Goal: Task Accomplishment & Management: Manage account settings

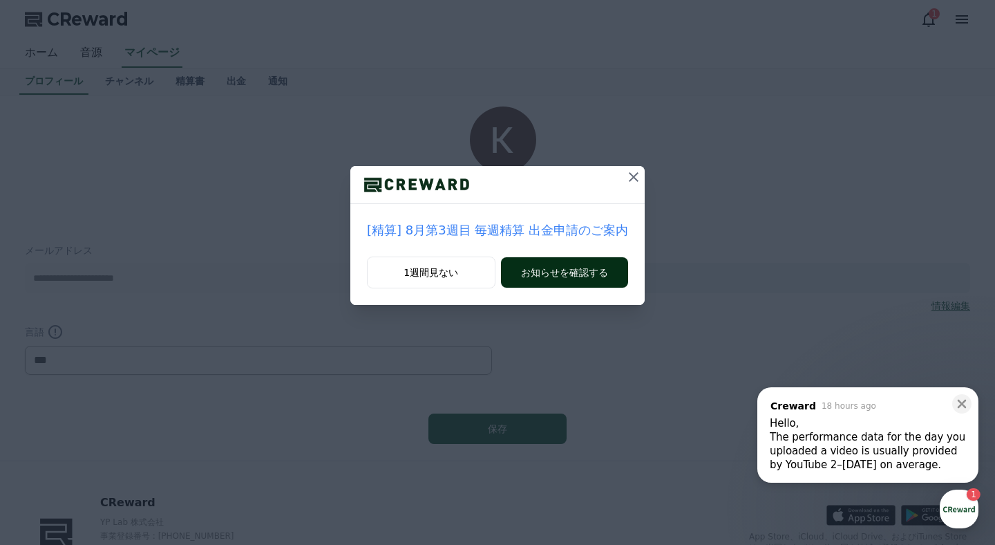
click at [504, 276] on div "1週間見ない お知らせを確認する" at bounding box center [497, 280] width 294 height 48
click at [527, 274] on button "お知らせを確認する" at bounding box center [564, 272] width 127 height 30
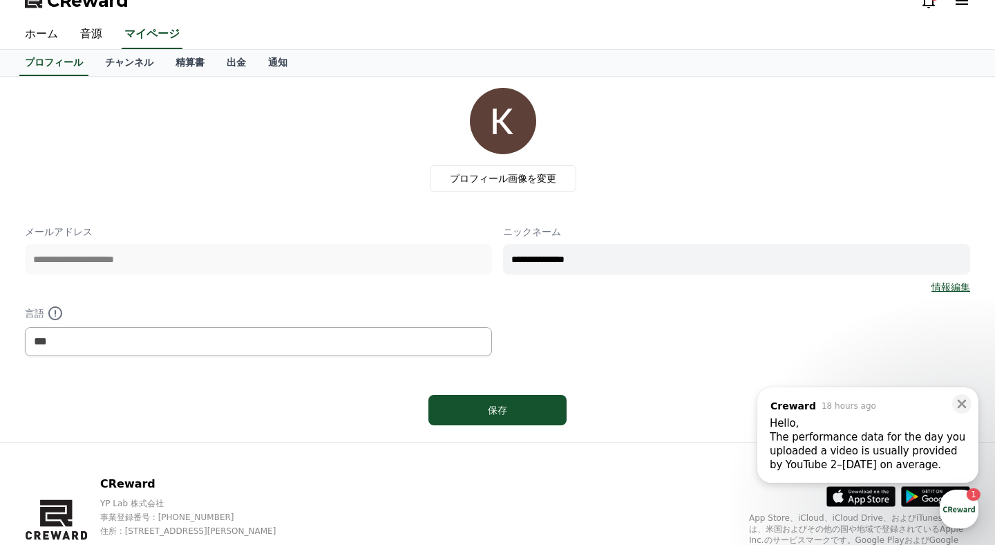
scroll to position [37, 0]
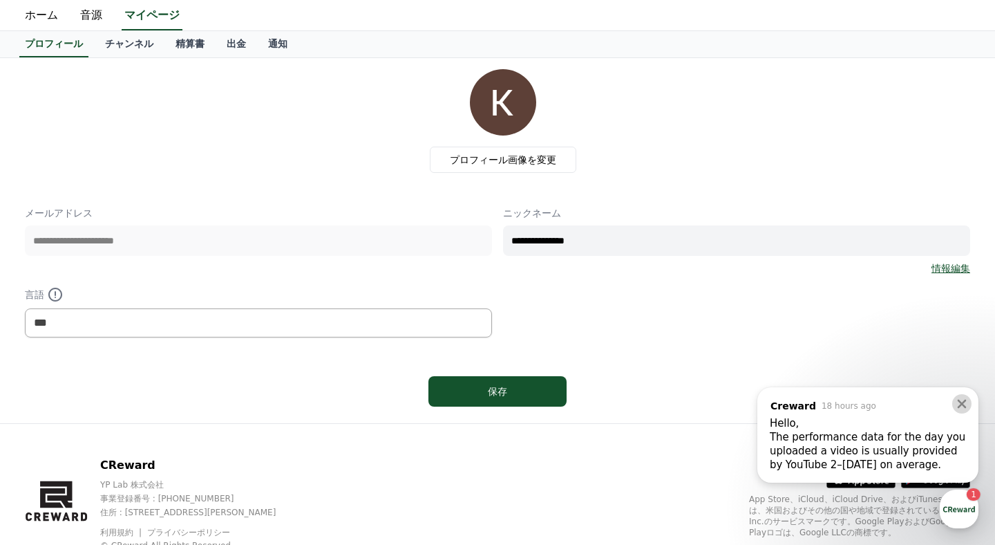
click at [971, 404] on button at bounding box center [961, 403] width 19 height 19
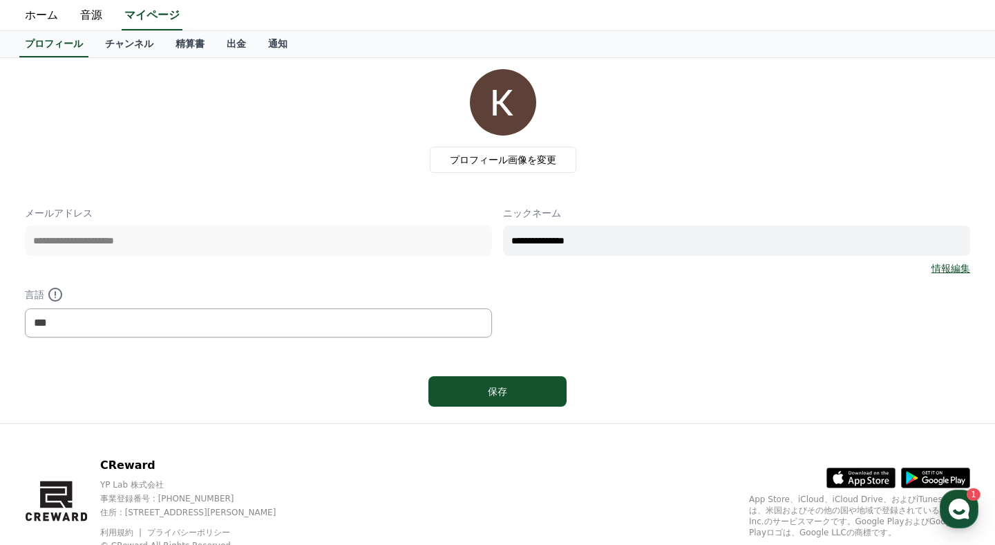
scroll to position [0, 0]
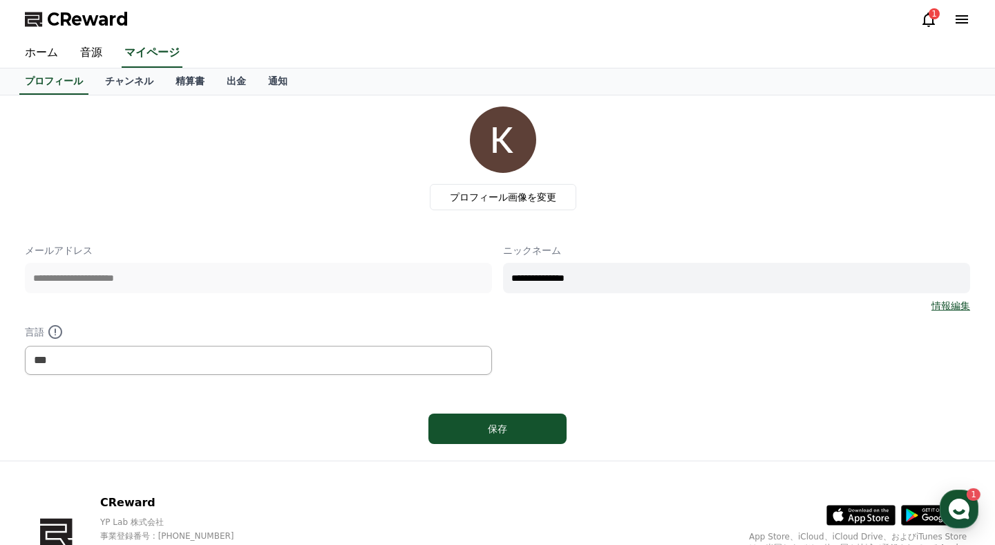
click at [934, 15] on div "1" at bounding box center [934, 13] width 11 height 11
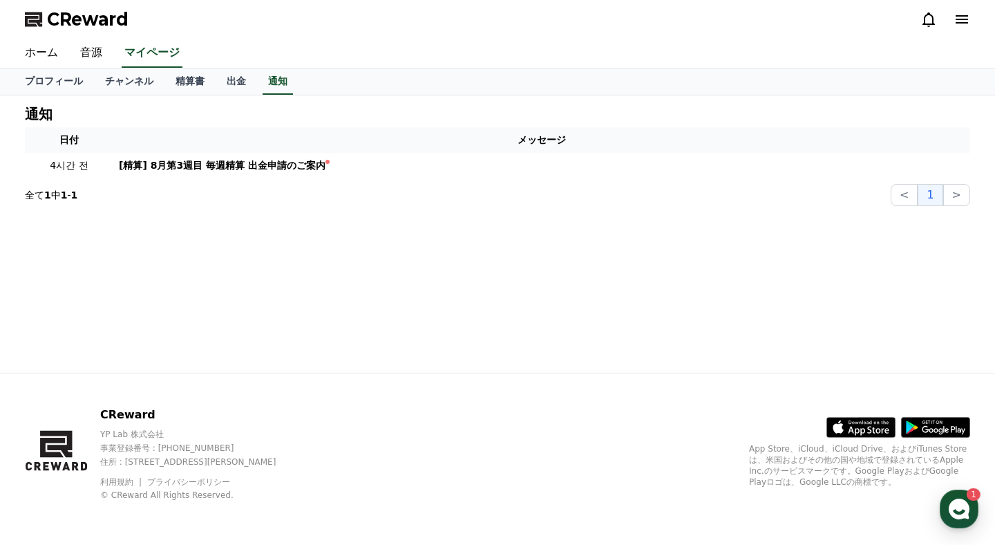
click at [932, 15] on icon at bounding box center [928, 19] width 17 height 17
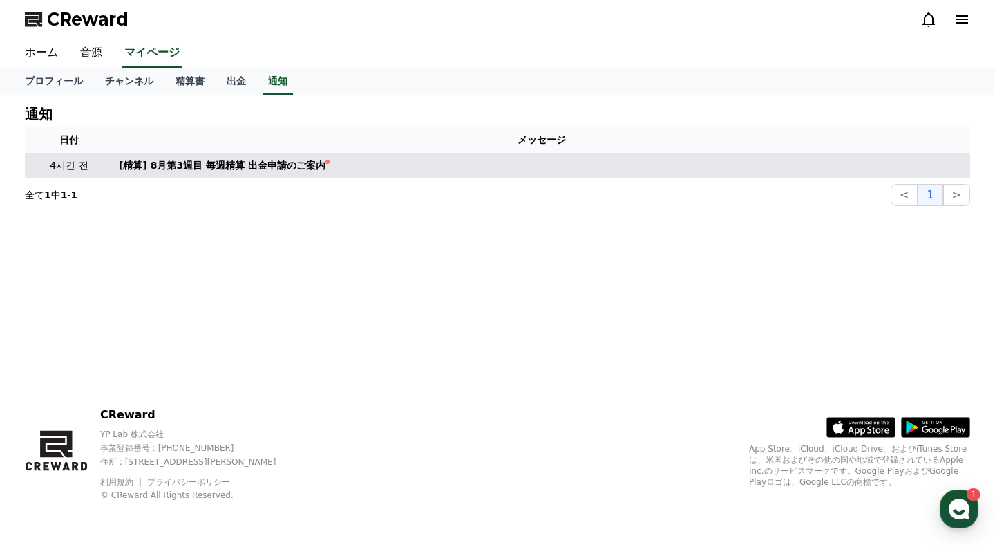
click at [343, 173] on td "[精算] 8月第3週目 毎週精算 出金申請のご案内" at bounding box center [541, 166] width 857 height 26
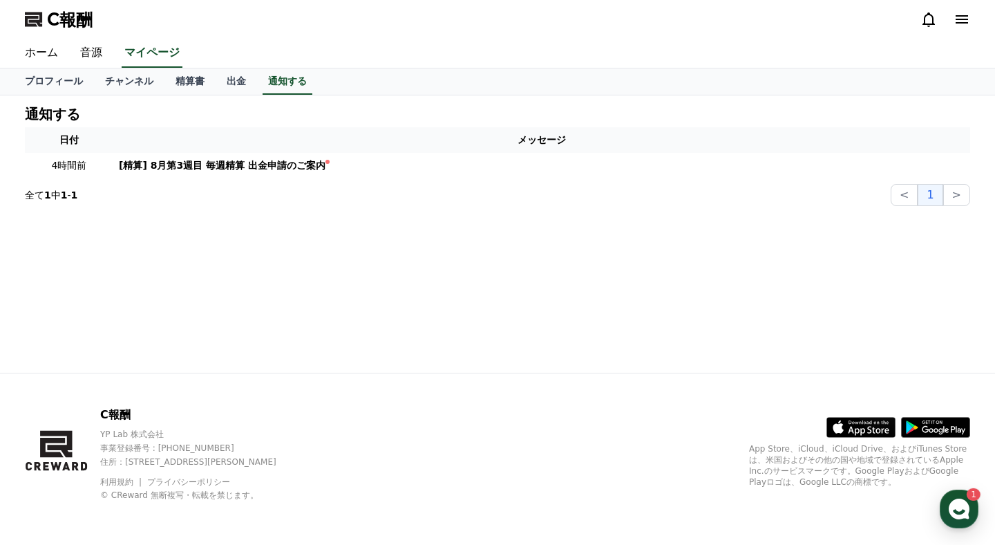
click at [500, 39] on div "ホーム 音源 マイページ" at bounding box center [497, 53] width 967 height 29
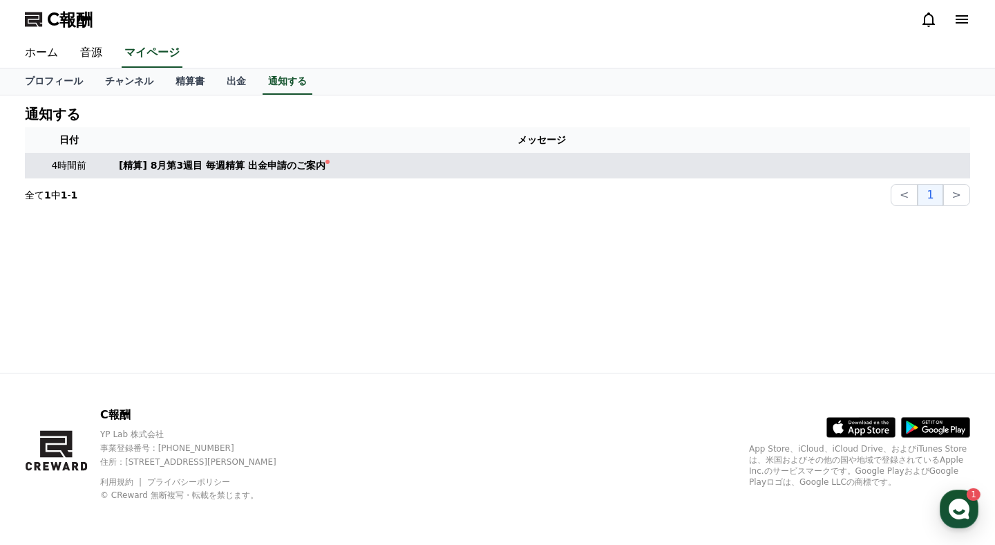
click at [285, 173] on td "[精算] 8月第3週目 毎週精算 出金申請のご案内" at bounding box center [541, 166] width 857 height 26
click at [305, 167] on div "[精算] 8月第3週目 毎週精算 出金申請のご案内" at bounding box center [222, 165] width 207 height 15
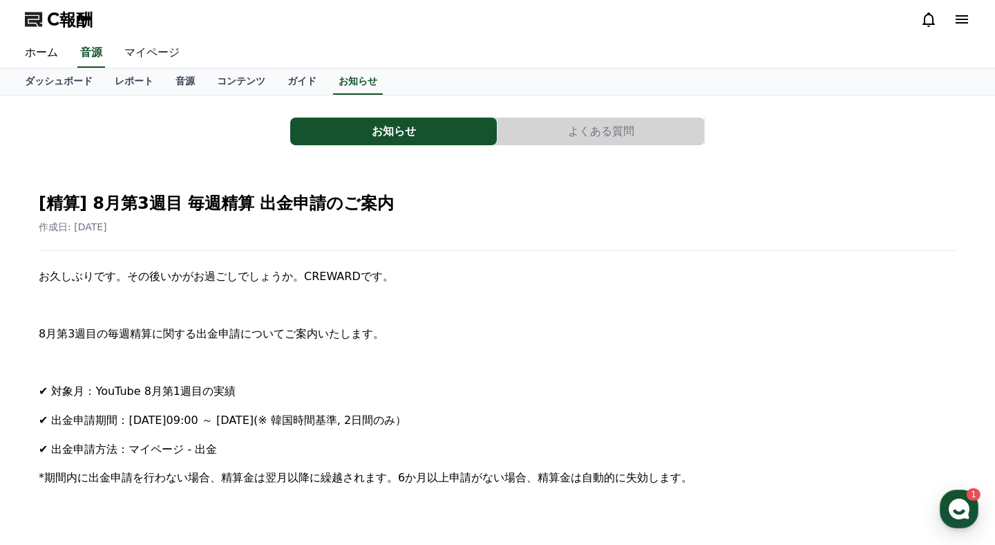
click at [135, 48] on link "マイページ" at bounding box center [151, 53] width 77 height 29
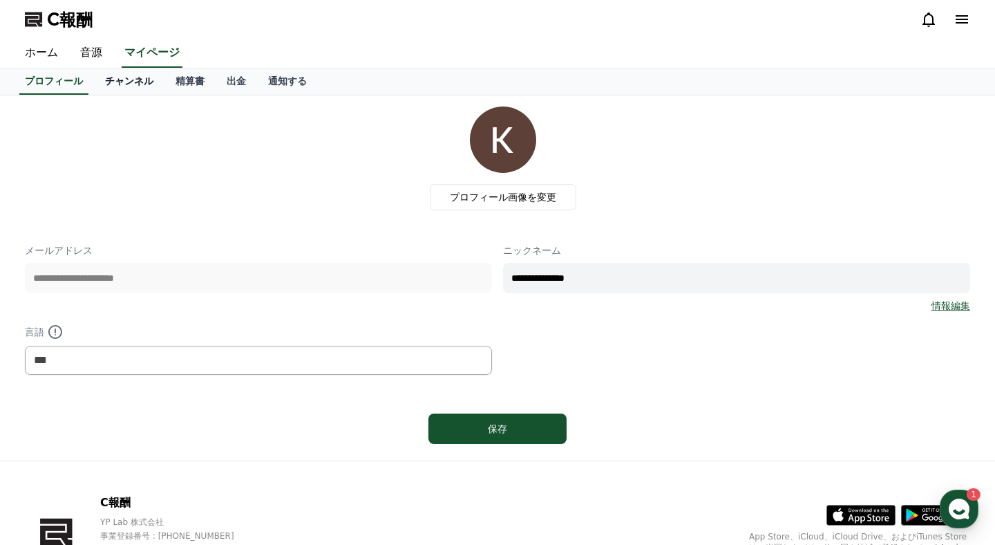
click at [133, 94] on link "チャンネル" at bounding box center [129, 81] width 70 height 26
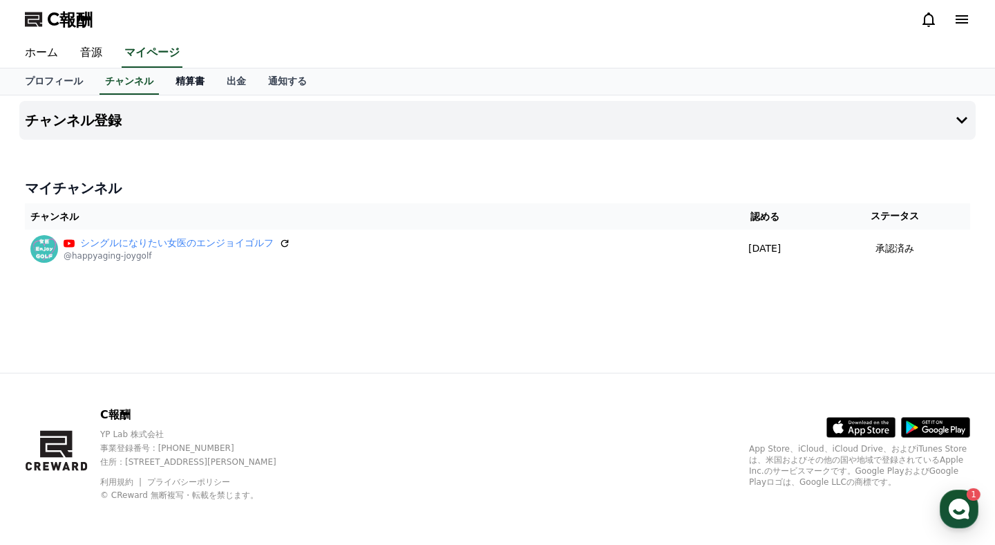
click at [167, 88] on link "精算書" at bounding box center [189, 81] width 51 height 26
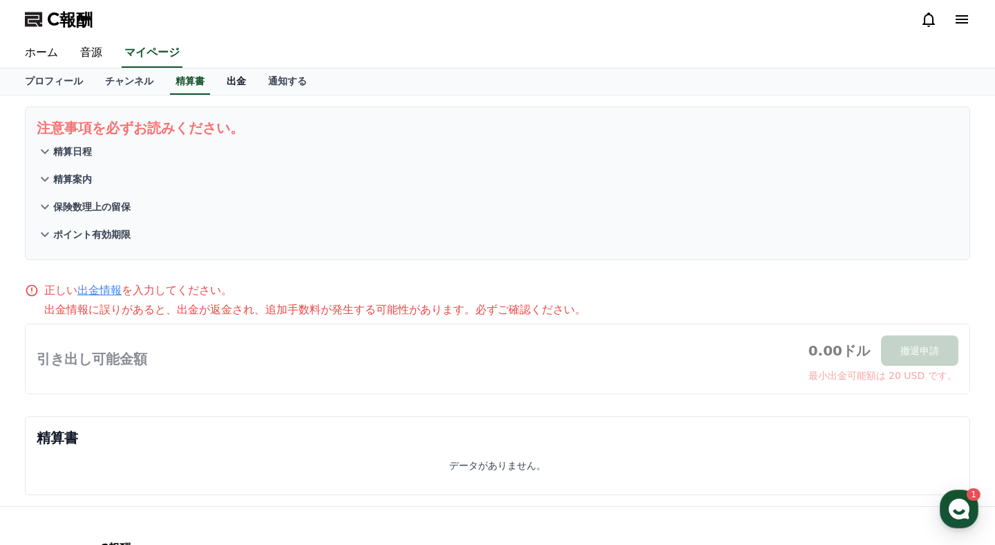
click at [240, 93] on link "出金" at bounding box center [236, 81] width 41 height 26
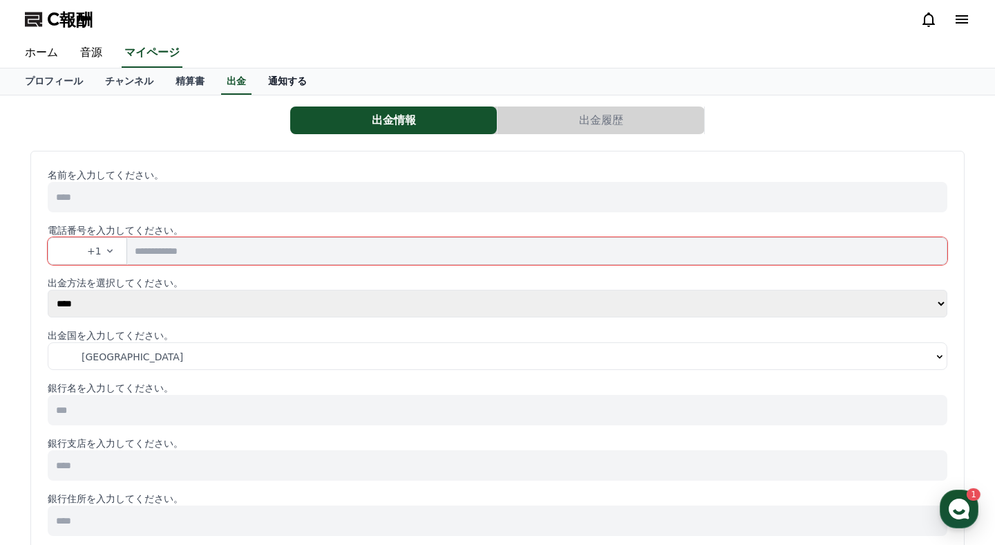
select select
click at [171, 78] on link "精算書" at bounding box center [189, 81] width 51 height 26
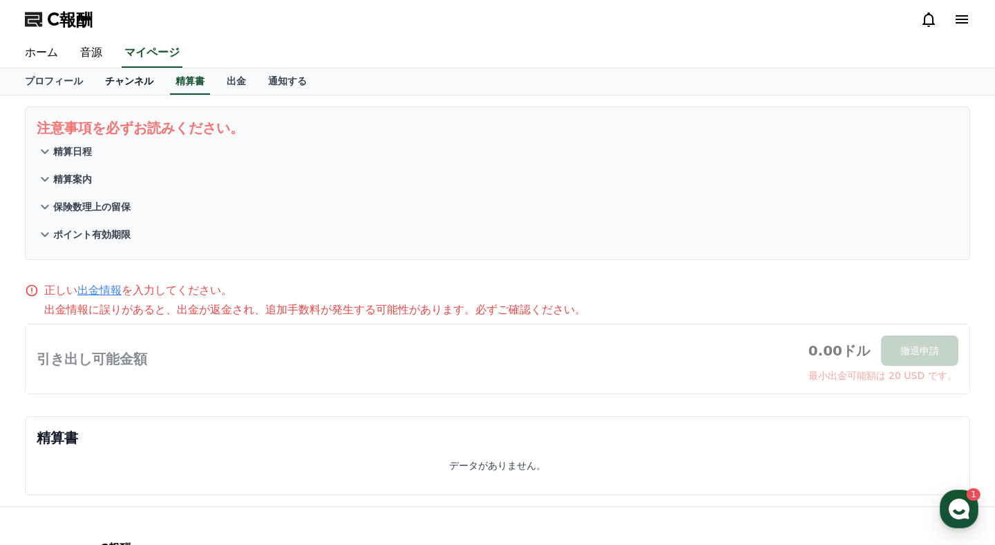
click at [123, 79] on font "チャンネル" at bounding box center [129, 80] width 48 height 11
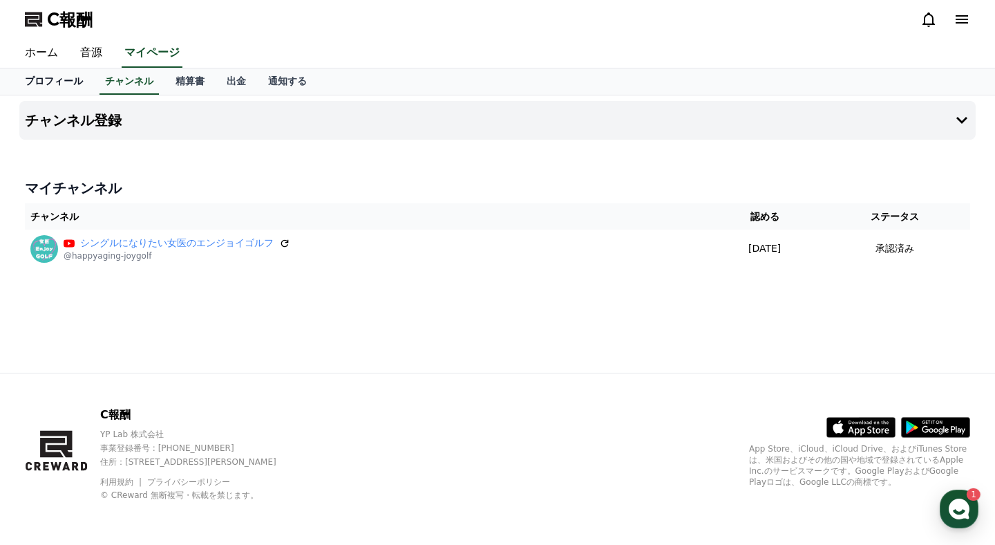
click at [66, 88] on link "プロフィール" at bounding box center [54, 81] width 80 height 26
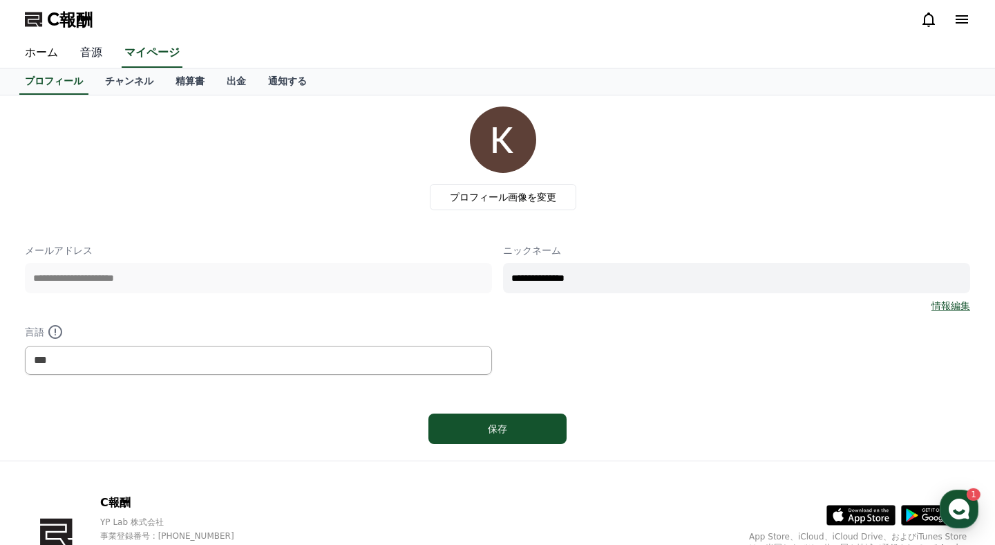
click at [93, 55] on link "音源" at bounding box center [91, 53] width 44 height 29
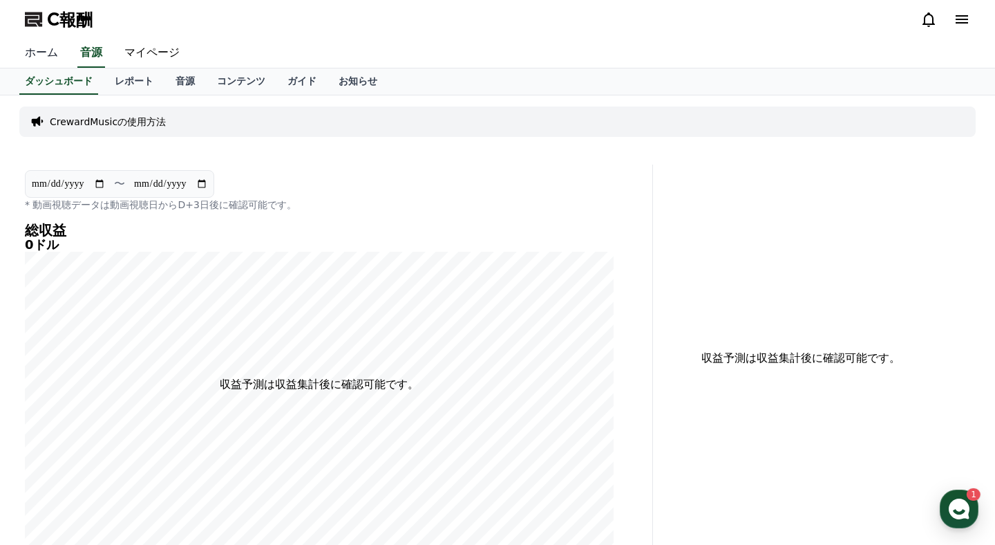
click at [53, 60] on link "ホーム" at bounding box center [41, 53] width 55 height 29
